Goal: Task Accomplishment & Management: Use online tool/utility

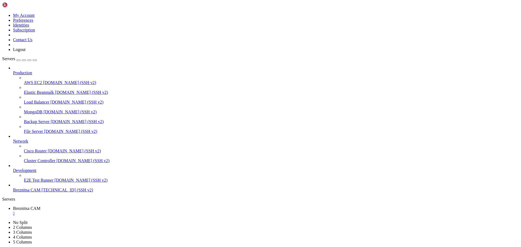
scroll to position [1310, 0]
drag, startPoint x: 160, startPoint y: 507, endPoint x: 130, endPoint y: 500, distance: 30.9
drag, startPoint x: 5, startPoint y: 441, endPoint x: 135, endPoint y: 498, distance: 142.0
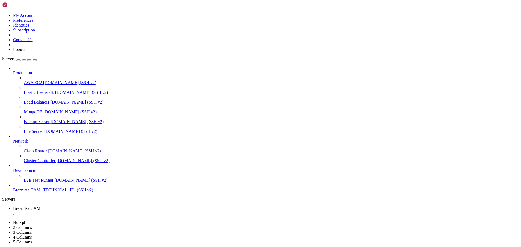
scroll to position [1314, 0]
drag, startPoint x: 218, startPoint y: 495, endPoint x: 126, endPoint y: 508, distance: 93.3
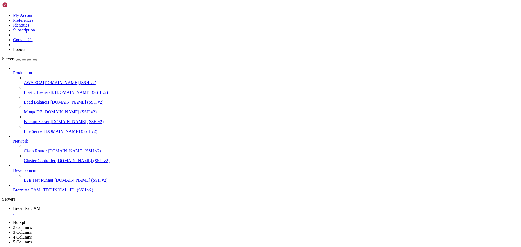
scroll to position [1573, 0]
drag, startPoint x: 126, startPoint y: 508, endPoint x: 240, endPoint y: 488, distance: 116.3
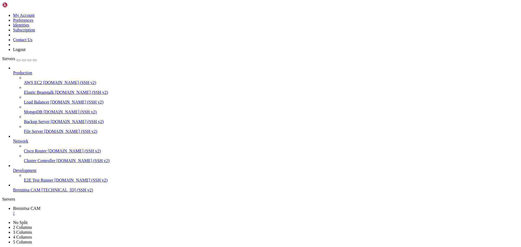
drag, startPoint x: 223, startPoint y: 509, endPoint x: 164, endPoint y: 506, distance: 59.5
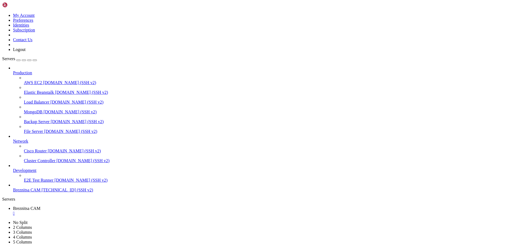
drag, startPoint x: 152, startPoint y: 512, endPoint x: 128, endPoint y: 512, distance: 24.2
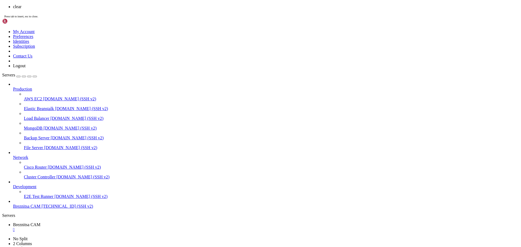
scroll to position [0, 0]
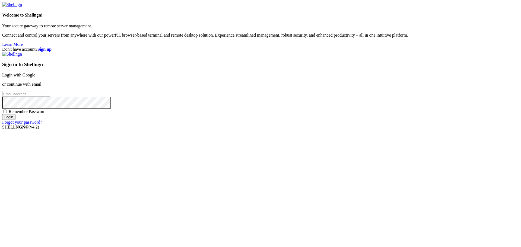
click at [35, 77] on link "Login with Google" at bounding box center [18, 75] width 33 height 5
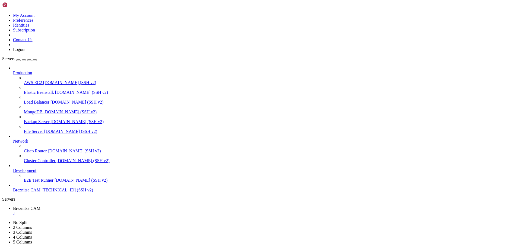
click at [36, 192] on span "Breznitsa CAM" at bounding box center [26, 190] width 27 height 5
drag, startPoint x: 133, startPoint y: 353, endPoint x: 106, endPoint y: 367, distance: 30.3
drag, startPoint x: 167, startPoint y: 384, endPoint x: 111, endPoint y: 407, distance: 59.9
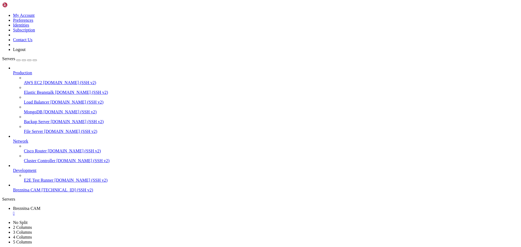
drag, startPoint x: 4, startPoint y: 371, endPoint x: 138, endPoint y: 376, distance: 134.1
drag, startPoint x: 160, startPoint y: 403, endPoint x: 343, endPoint y: 389, distance: 183.4
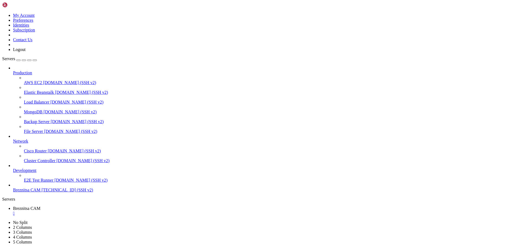
drag, startPoint x: 240, startPoint y: 419, endPoint x: 107, endPoint y: 461, distance: 139.6
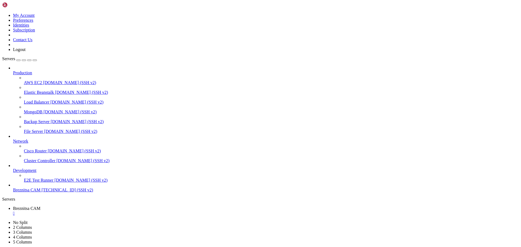
drag, startPoint x: 105, startPoint y: 499, endPoint x: 101, endPoint y: 507, distance: 8.7
drag, startPoint x: 4, startPoint y: 427, endPoint x: 176, endPoint y: 491, distance: 182.8
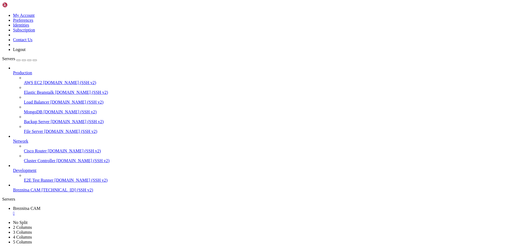
drag, startPoint x: 202, startPoint y: 511, endPoint x: 188, endPoint y: 511, distance: 13.3
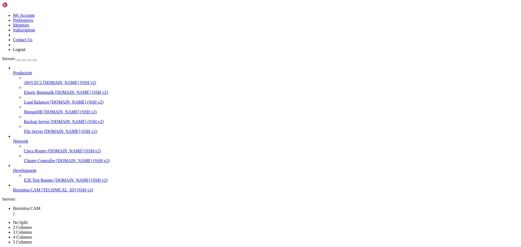
scroll to position [14, 0]
drag, startPoint x: 93, startPoint y: 421, endPoint x: 4, endPoint y: 313, distance: 140.3
drag, startPoint x: 19, startPoint y: 320, endPoint x: 144, endPoint y: 351, distance: 128.8
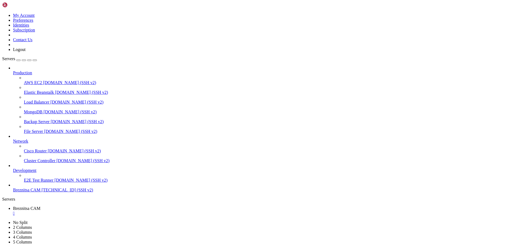
drag, startPoint x: 49, startPoint y: 347, endPoint x: 159, endPoint y: 381, distance: 115.6
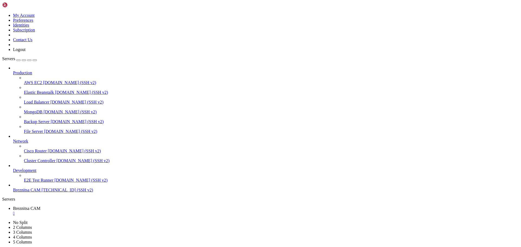
drag, startPoint x: 214, startPoint y: 511, endPoint x: 190, endPoint y: 511, distance: 23.6
drag, startPoint x: 206, startPoint y: 507, endPoint x: 193, endPoint y: 509, distance: 13.2
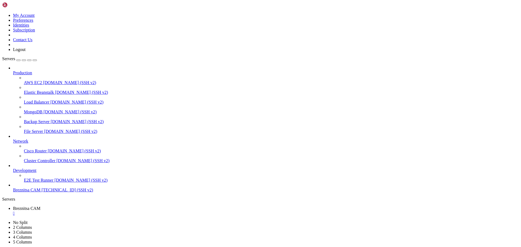
scroll to position [83, 0]
drag, startPoint x: 5, startPoint y: 468, endPoint x: 79, endPoint y: 509, distance: 83.8
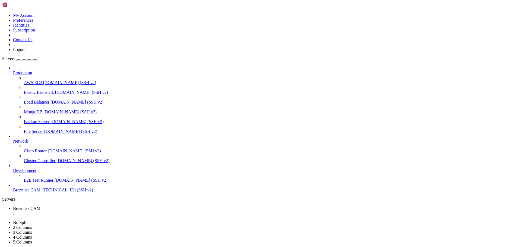
scroll to position [101, 0]
drag, startPoint x: 90, startPoint y: 445, endPoint x: 69, endPoint y: 445, distance: 21.7
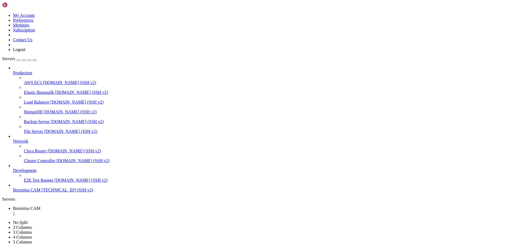
drag, startPoint x: 189, startPoint y: 506, endPoint x: 158, endPoint y: 508, distance: 30.8
drag, startPoint x: 4, startPoint y: 380, endPoint x: 213, endPoint y: 504, distance: 242.7
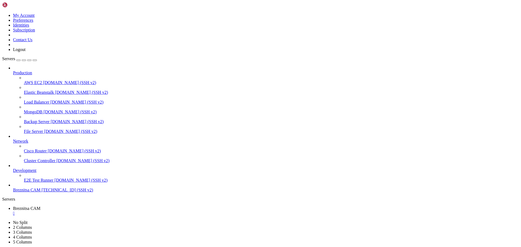
scroll to position [240, 0]
